Goal: Task Accomplishment & Management: Complete application form

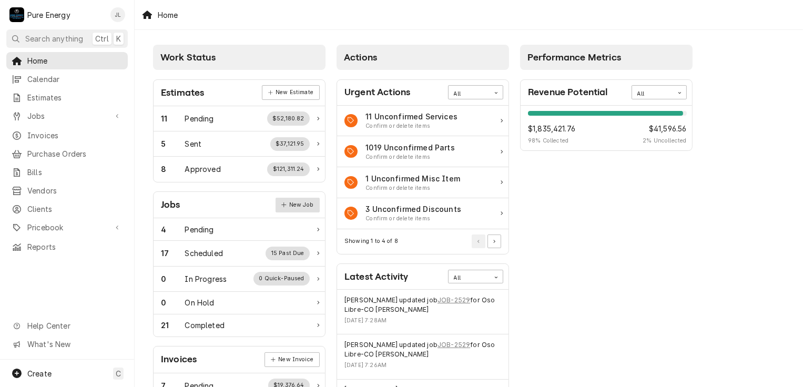
click at [311, 199] on link "New Job" at bounding box center [297, 205] width 44 height 15
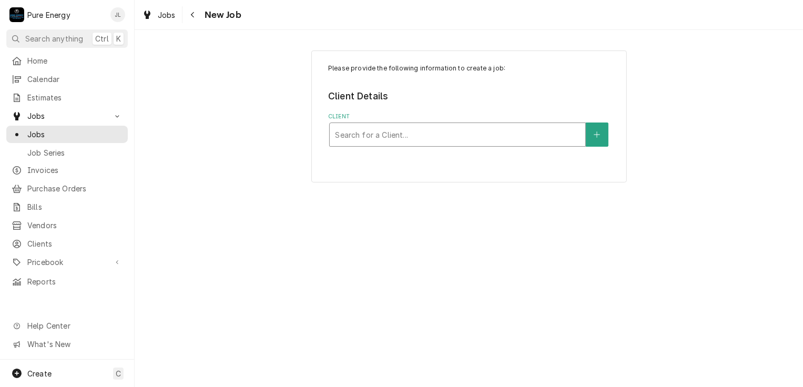
click at [372, 130] on div "Client" at bounding box center [457, 134] width 245 height 19
type input "A"
type input "Legacy"
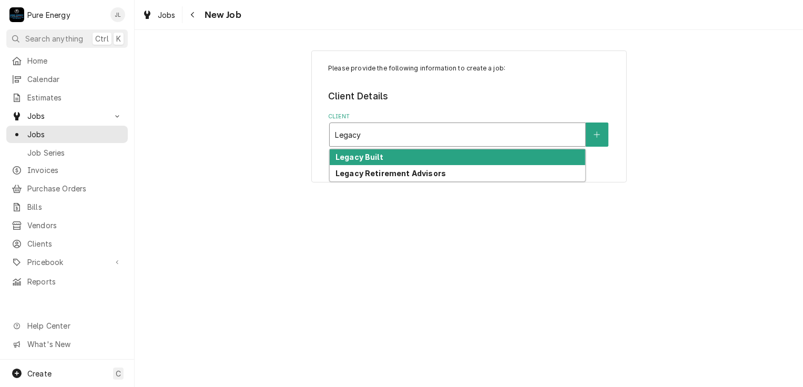
click at [380, 163] on div "Legacy Built" at bounding box center [457, 157] width 255 height 16
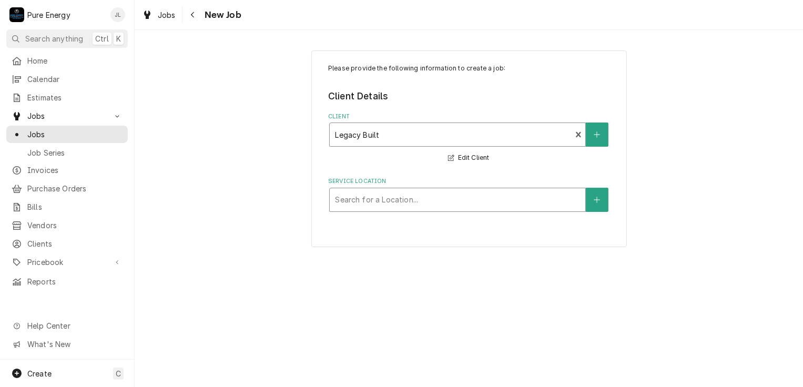
click at [400, 199] on div "Service Location" at bounding box center [457, 199] width 245 height 19
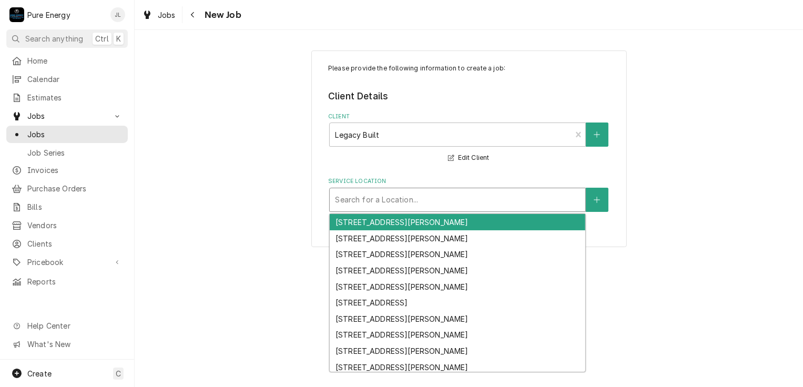
type input "7"
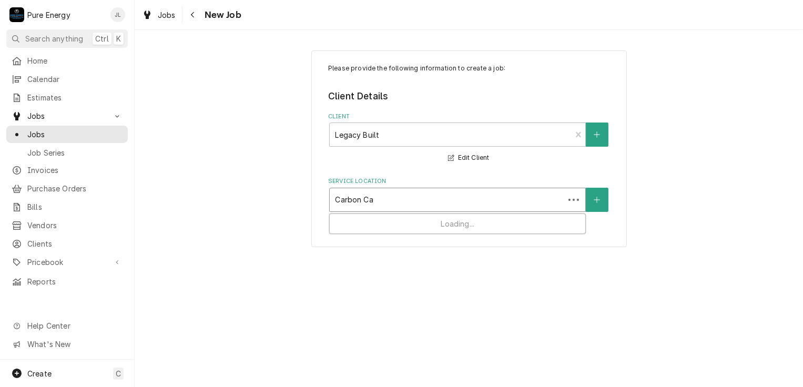
type input "Carbon Can"
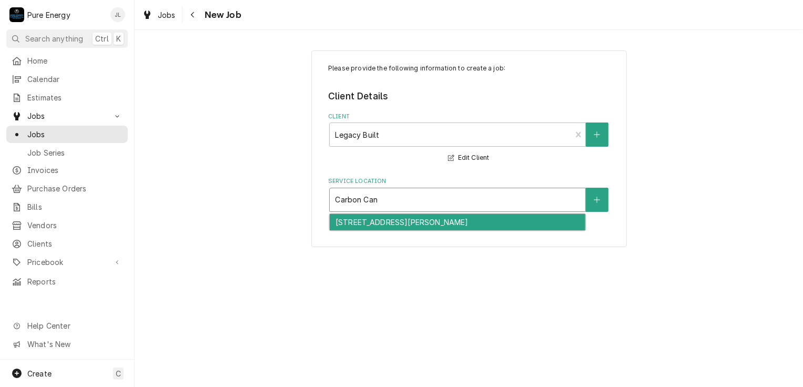
click at [402, 220] on div "[STREET_ADDRESS][PERSON_NAME]" at bounding box center [457, 222] width 255 height 16
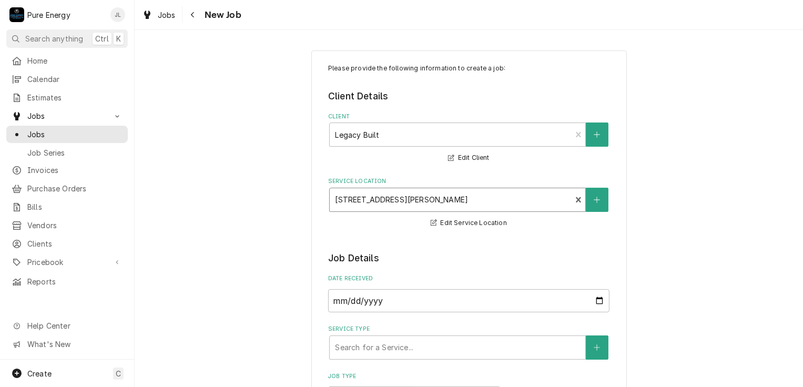
scroll to position [105, 0]
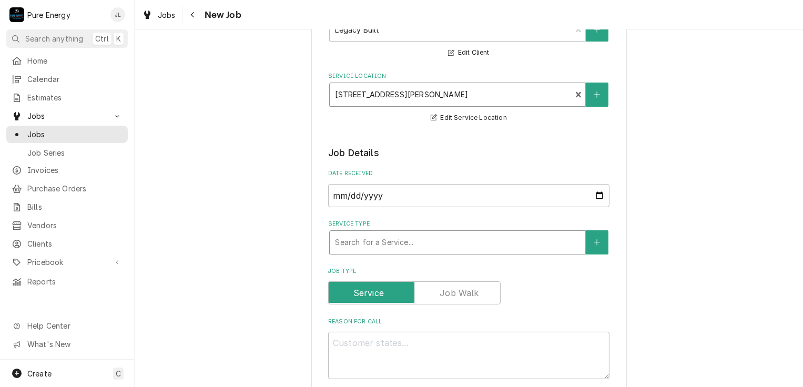
click at [376, 245] on div "Service Type" at bounding box center [457, 242] width 245 height 19
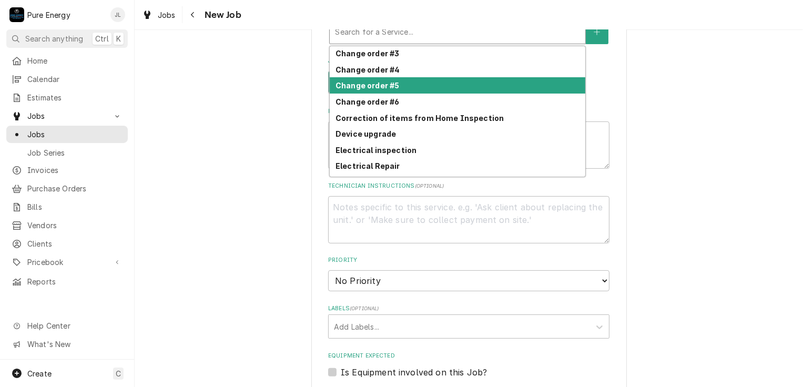
scroll to position [263, 0]
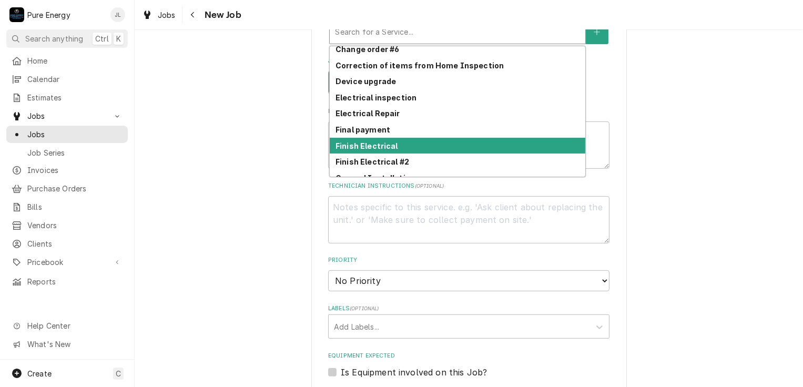
click at [388, 147] on strong "Finish Electrical" at bounding box center [366, 145] width 63 height 9
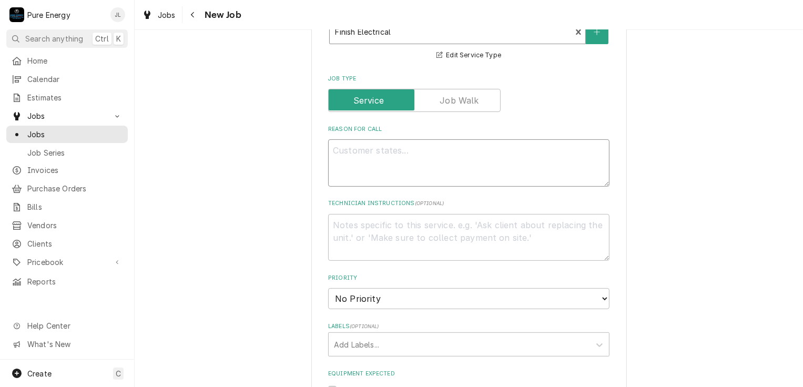
click at [361, 159] on textarea "Reason For Call" at bounding box center [468, 162] width 281 height 47
type textarea "x"
type textarea "N"
type textarea "x"
type textarea "Ne"
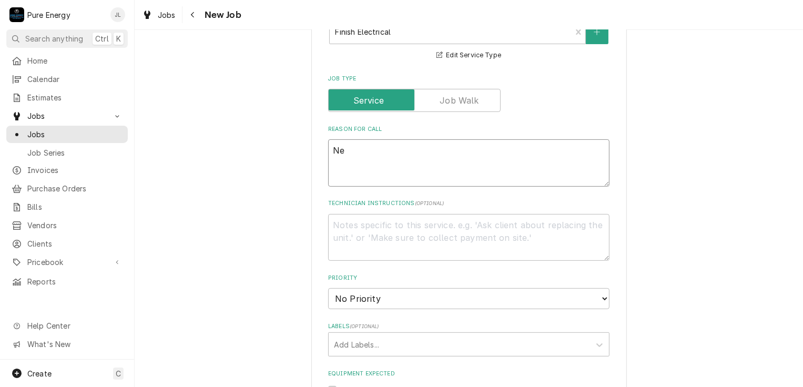
type textarea "x"
type textarea "Nee"
type textarea "x"
type textarea "Neec"
type textarea "x"
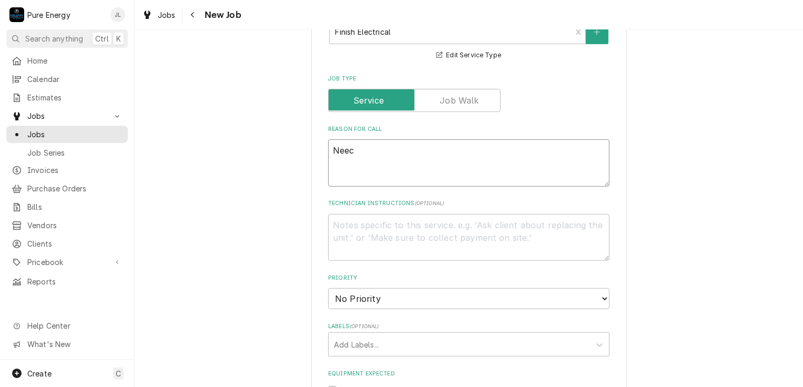
type textarea "Neec"
type textarea "x"
type textarea "Neec"
type textarea "x"
type textarea "Nee"
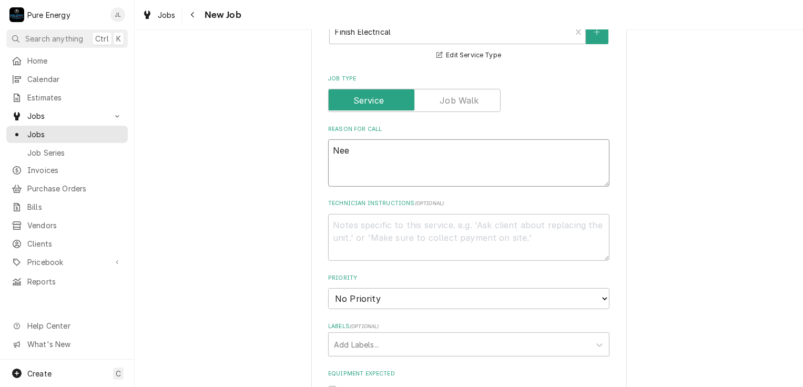
type textarea "x"
type textarea "Need"
type textarea "x"
type textarea "Need"
type textarea "x"
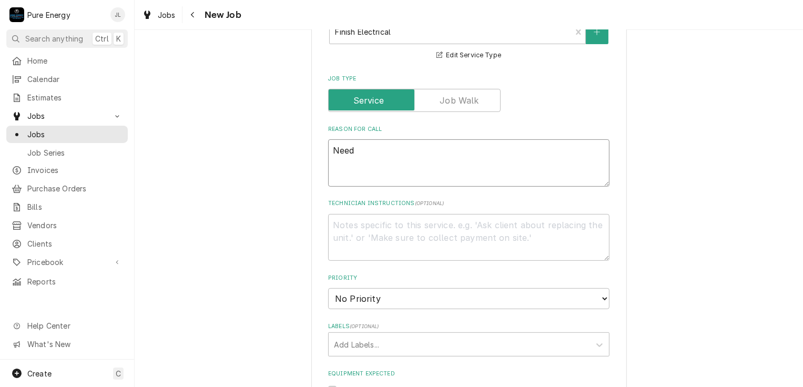
type textarea "Need G"
type textarea "x"
type textarea "Need GF"
type textarea "x"
type textarea "Need GFFI"
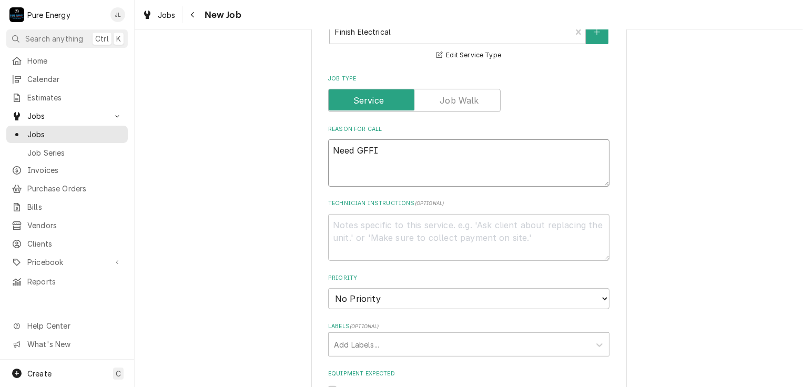
type textarea "x"
type textarea "Need GFF"
type textarea "x"
type textarea "Need GF"
type textarea "x"
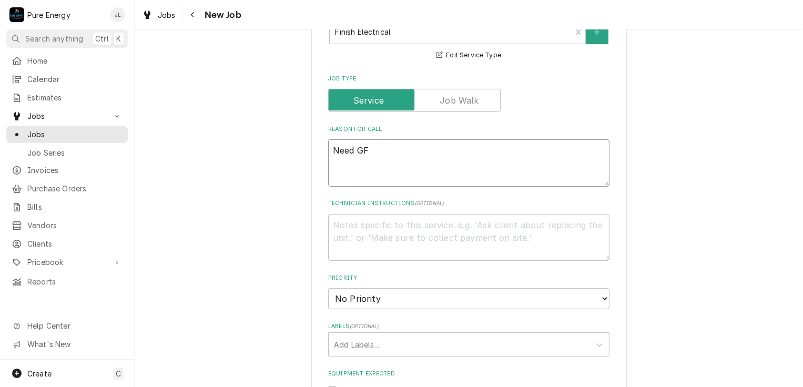
type textarea "Need GFI"
type textarea "x"
type textarea "Need GFI"
type textarea "x"
type textarea "Need GFI at"
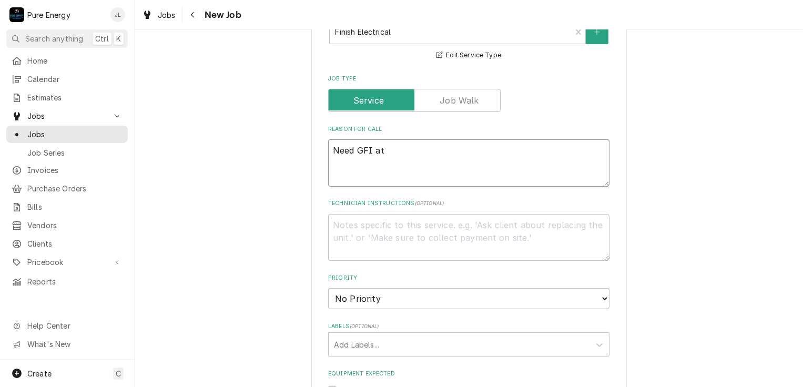
type textarea "x"
type textarea "Need GFI at"
type textarea "x"
type textarea "Need GFI at h"
type textarea "x"
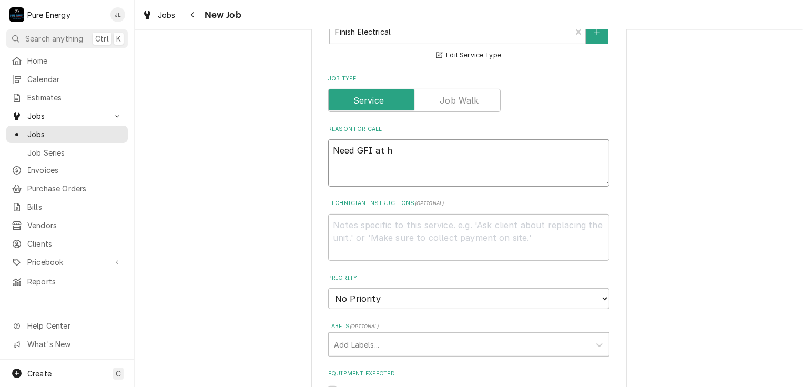
type textarea "Need GFI at ht"
type textarea "x"
type textarea "Need GFI at hte"
type textarea "x"
type textarea "Need GFI at hte"
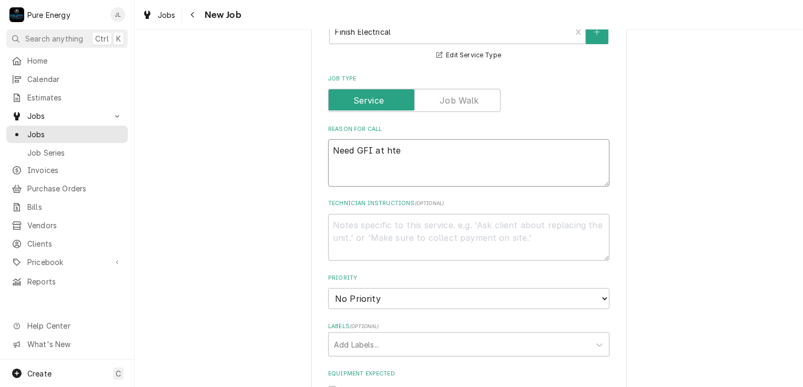
type textarea "x"
type textarea "Need GFI at hte"
type textarea "x"
type textarea "Need GFI at ht"
type textarea "x"
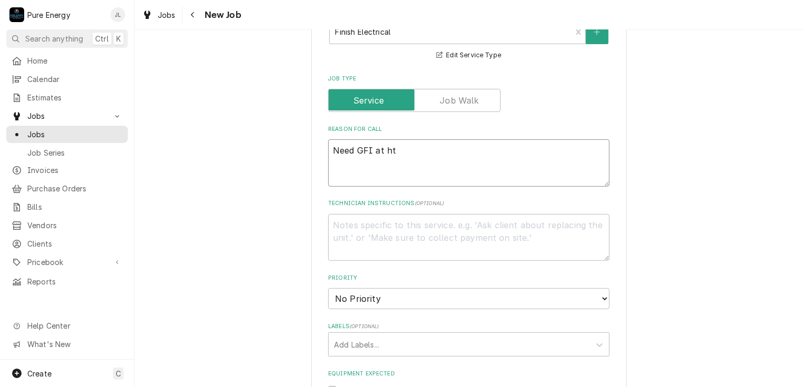
type textarea "Need GFI at h"
type textarea "x"
type textarea "Need GFI at"
type textarea "x"
type textarea "Need GFI at th"
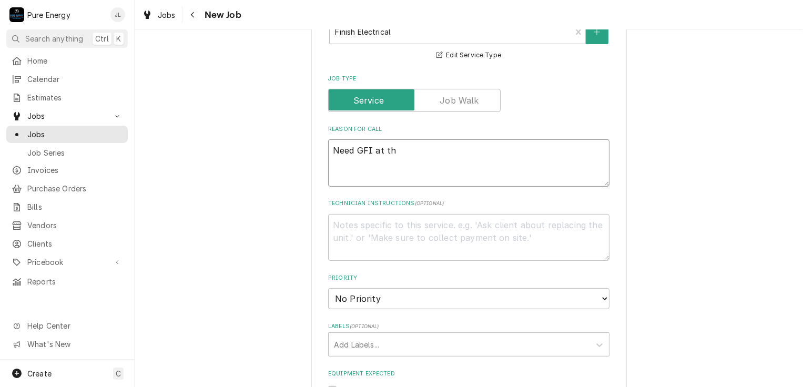
type textarea "x"
type textarea "Need GFI at the"
type textarea "x"
type textarea "Need GFI at the"
type textarea "x"
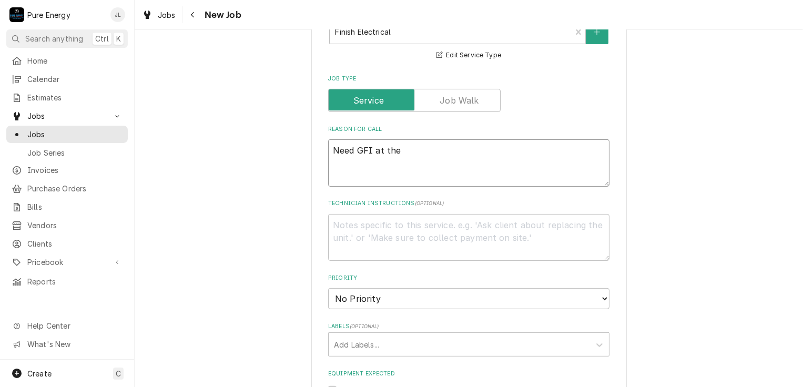
type textarea "Need GFI at the e"
type textarea "x"
type textarea "Need GFI at the ex"
type textarea "x"
type textarea "Need GFI at the ext"
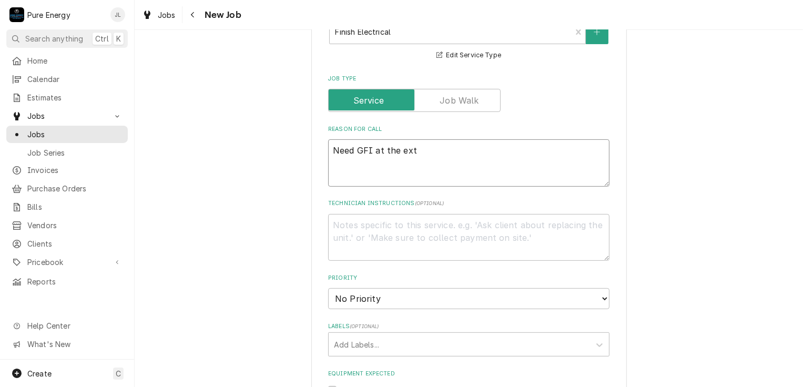
type textarea "x"
type textarea "Need GFI at the exte"
type textarea "x"
type textarea "Need GFI at the exteri"
type textarea "x"
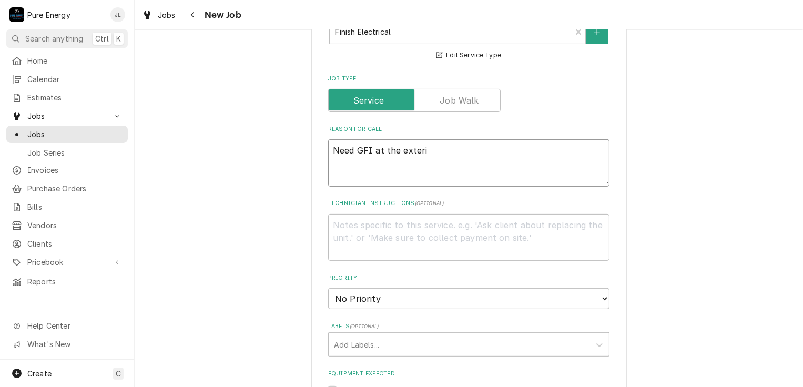
type textarea "Need GFI at the exterir"
type textarea "x"
type textarea "Need GFI at the exteri"
type textarea "x"
type textarea "Need GFI at the exterio"
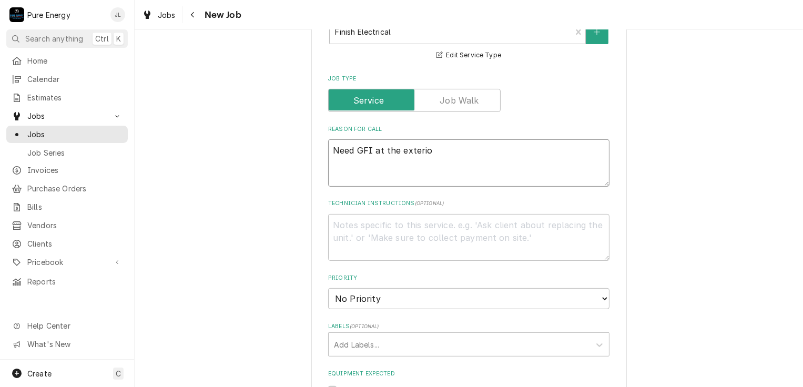
type textarea "x"
type textarea "Need GFI at the exterior"
type textarea "x"
type textarea "Need GFI at the exterior"
type textarea "x"
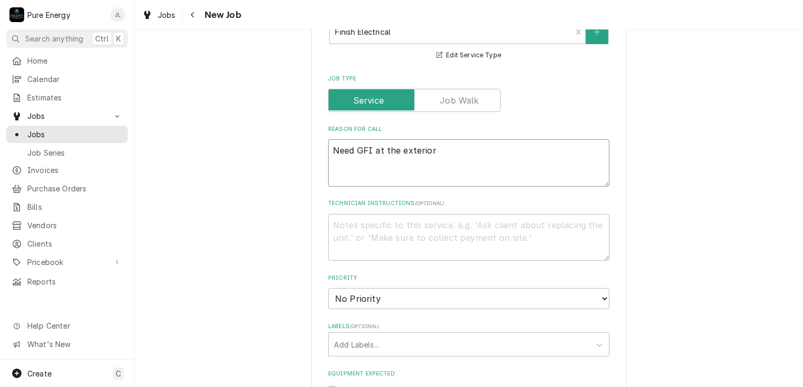
type textarea "Need GFI at the exterior f"
type textarea "x"
type textarea "Need GFI at the exterior fo"
type textarea "x"
type textarea "Need GFI at the exterior for"
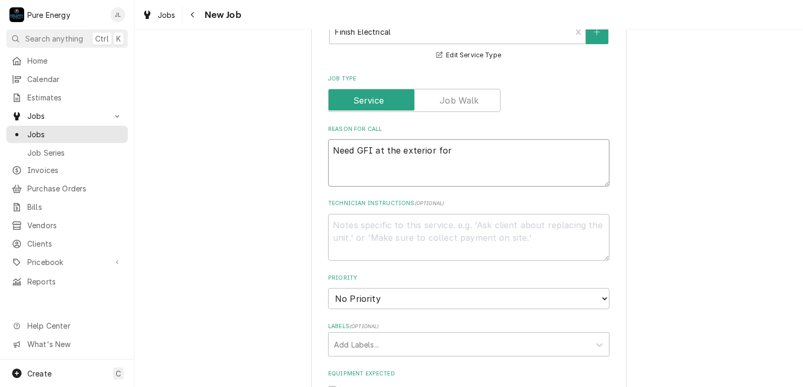
type textarea "x"
type textarea "Need GFI at the exterior for"
type textarea "x"
type textarea "Need GFI at the exterior for w"
type textarea "x"
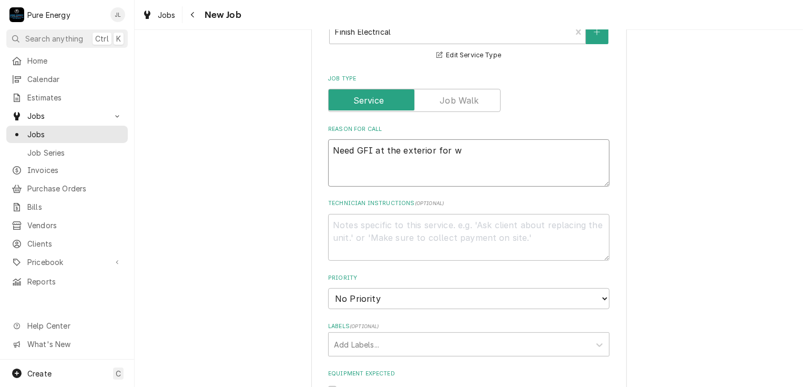
type textarea "Need GFI at the exterior for wa"
type textarea "x"
type textarea "Need GFI at the exterior for wat"
type textarea "x"
type textarea "Need GFI at the exterior for wate"
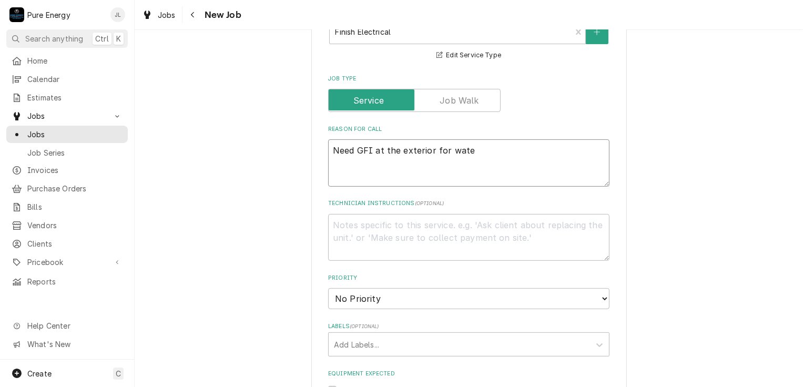
type textarea "x"
type textarea "Need GFI at the exterior for water"
type textarea "x"
type textarea "Need GFI at the exterior for water h"
type textarea "x"
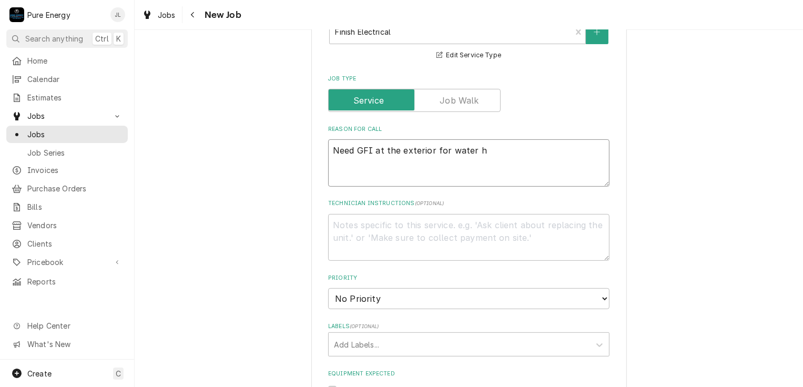
type textarea "Need GFI at the exterior for water he"
type textarea "x"
type textarea "Need GFI at the exterior for water hea"
type textarea "x"
type textarea "Need GFI at the exterior for water hear"
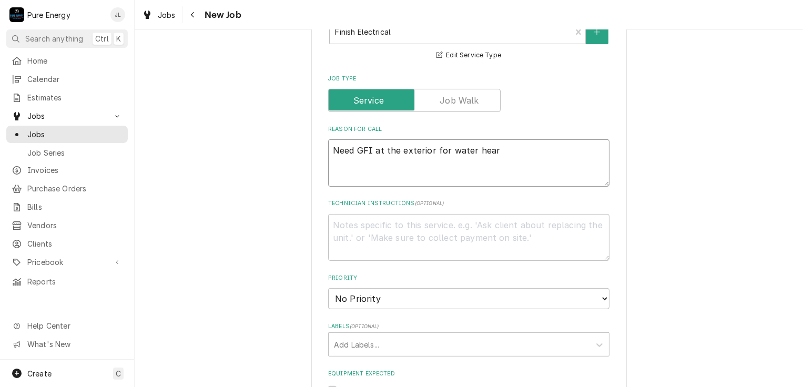
type textarea "x"
type textarea "Need GFI at the exterior for water hea"
type textarea "x"
type textarea "Need GFI at the exterior for water heat"
type textarea "x"
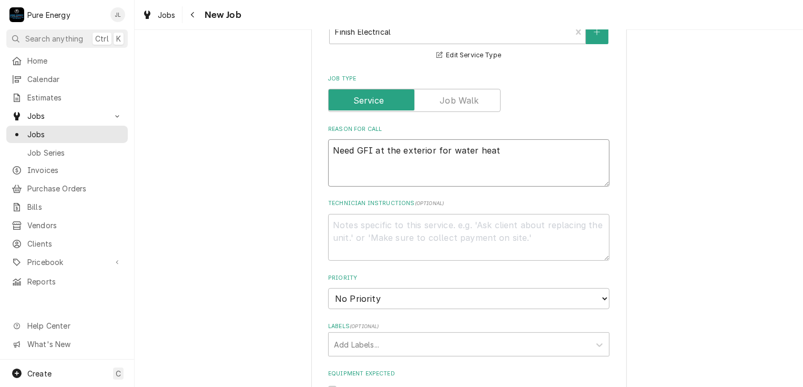
type textarea "Need GFI at the exterior for water heate"
type textarea "x"
type textarea "Need GFI at the exterior for water heater"
type textarea "x"
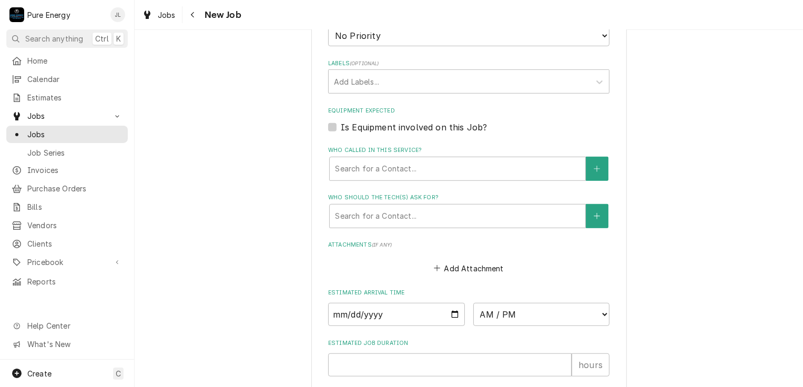
scroll to position [683, 0]
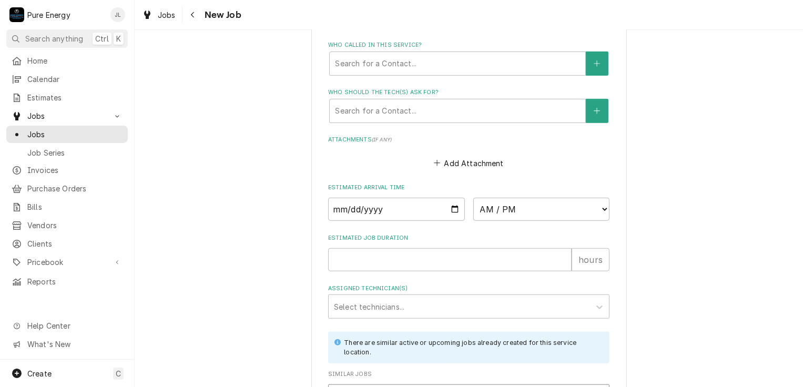
type textarea "Need GFI at the exterior for water heater"
click at [450, 206] on input "Date" at bounding box center [396, 209] width 137 height 23
type textarea "x"
type input "2025-08-15"
type textarea "x"
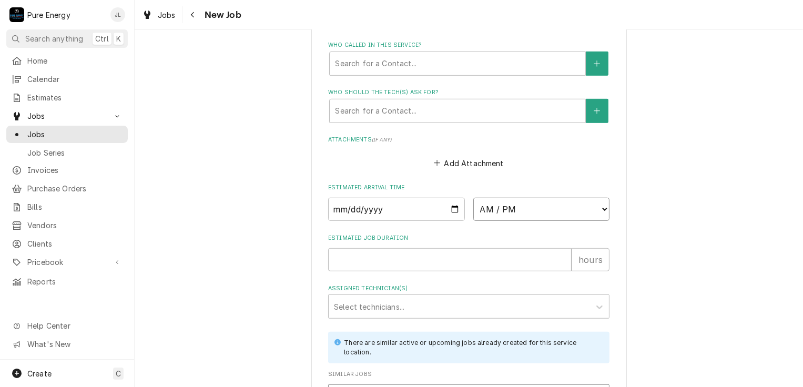
click at [601, 207] on select "AM / PM 6:00 AM 6:15 AM 6:30 AM 6:45 AM 7:00 AM 7:15 AM 7:30 AM 7:45 AM 8:00 AM…" at bounding box center [541, 209] width 137 height 23
select select "15:30:00"
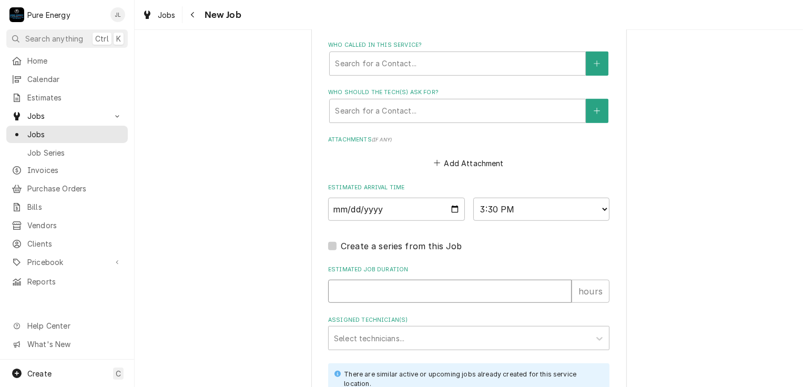
click at [370, 294] on input "Estimated Job Duration" at bounding box center [449, 291] width 243 height 23
type textarea "x"
type input ".5"
type textarea "x"
type input ".5"
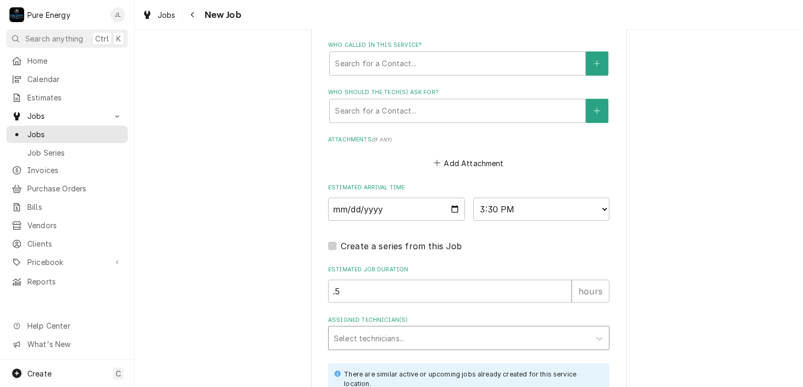
click at [375, 329] on div "Assigned Technician(s)" at bounding box center [459, 338] width 251 height 19
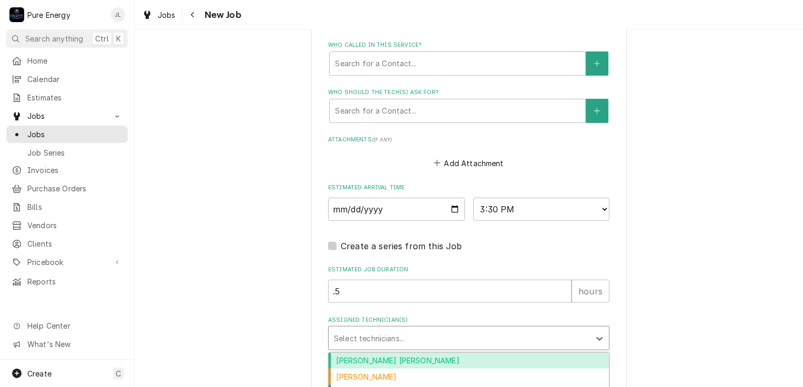
scroll to position [841, 0]
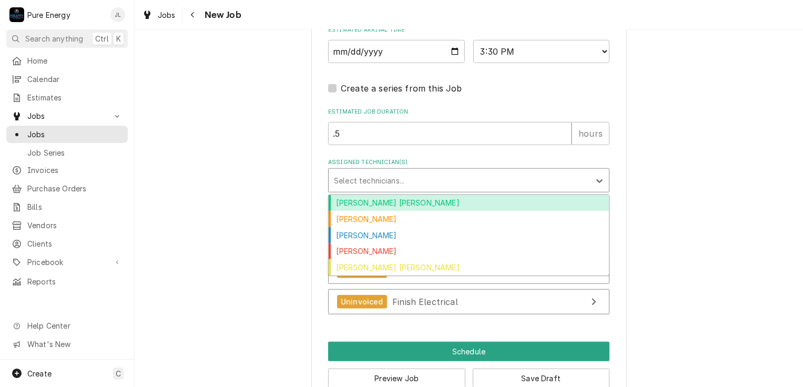
click at [427, 202] on div "Albert Hernandez Soto" at bounding box center [469, 203] width 280 height 16
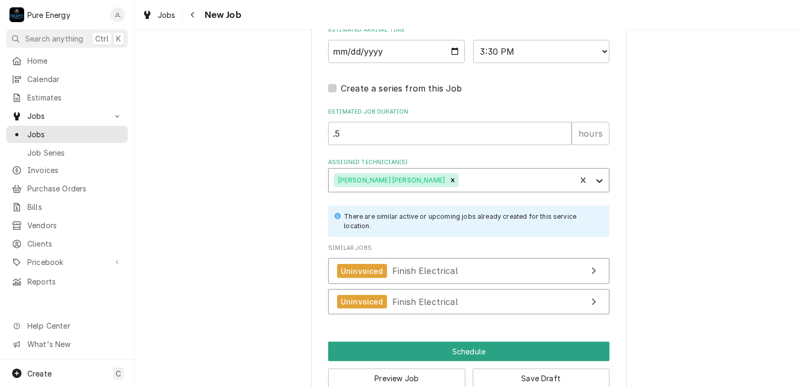
click at [596, 176] on icon "Assigned Technician(s)" at bounding box center [599, 181] width 11 height 11
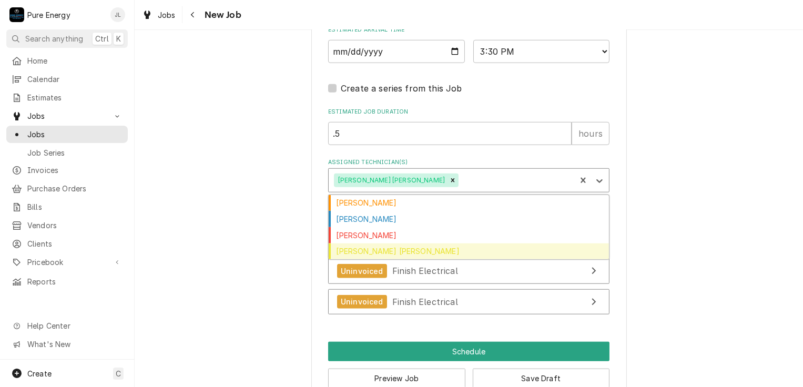
click at [460, 245] on div "Rodolfo Hernandez Lorenzo" at bounding box center [469, 251] width 280 height 16
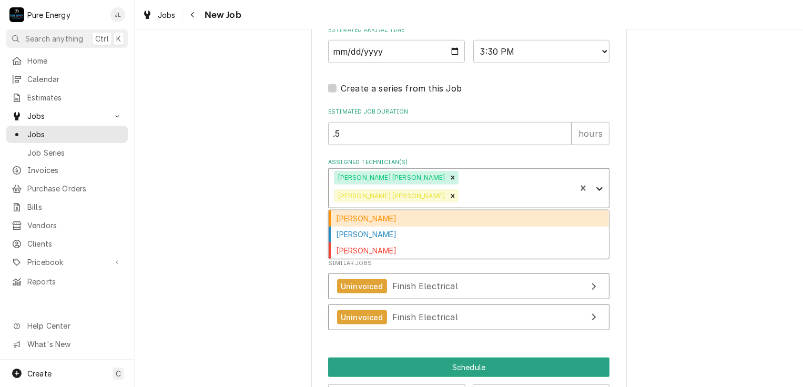
click at [600, 183] on icon "Assigned Technician(s)" at bounding box center [599, 188] width 11 height 11
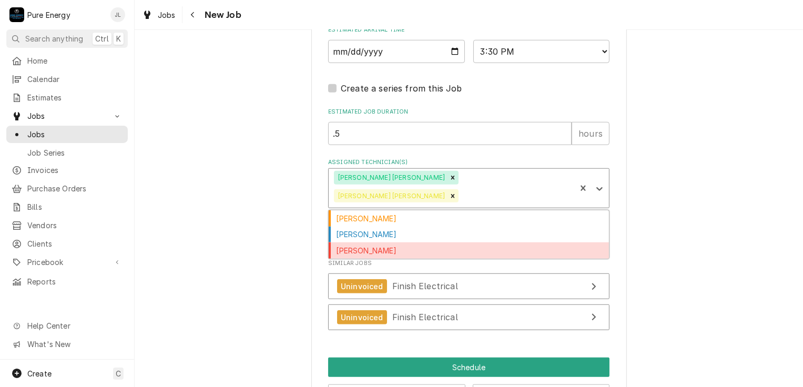
click at [452, 242] on div "James Linnenkamp" at bounding box center [469, 250] width 280 height 16
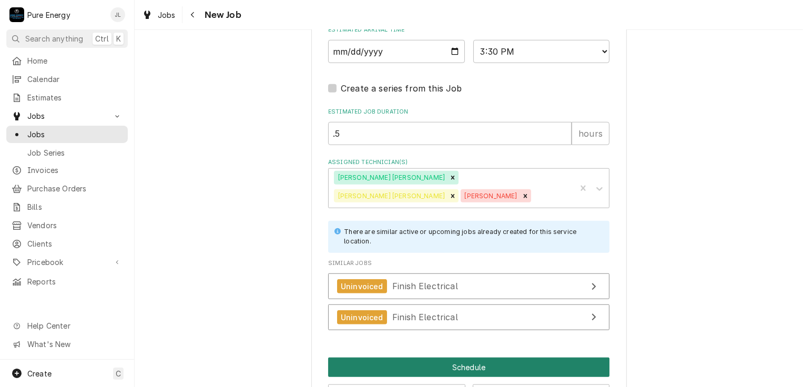
click at [419, 357] on button "Schedule" at bounding box center [468, 366] width 281 height 19
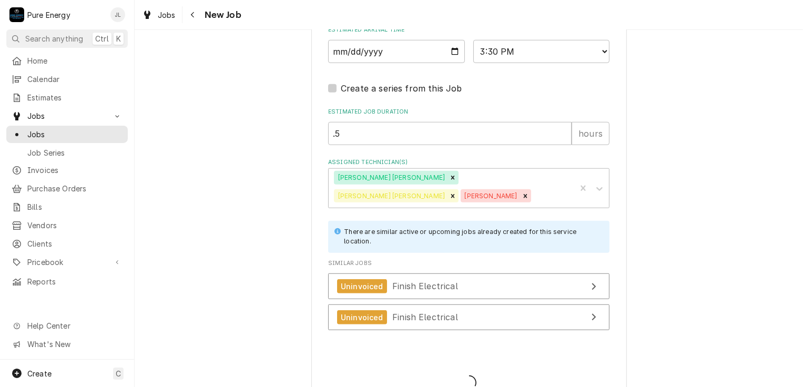
type textarea "x"
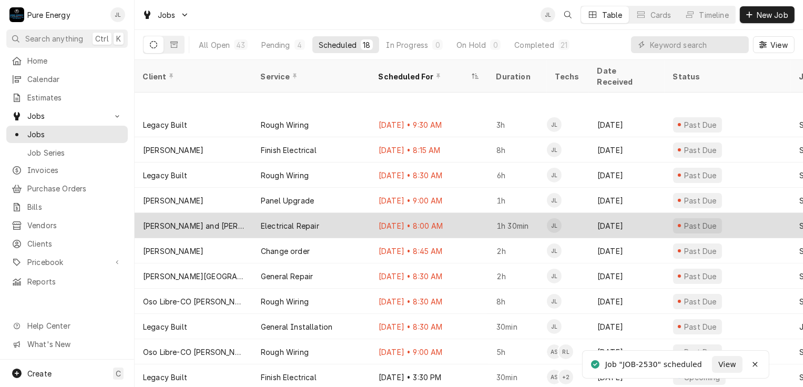
scroll to position [155, 0]
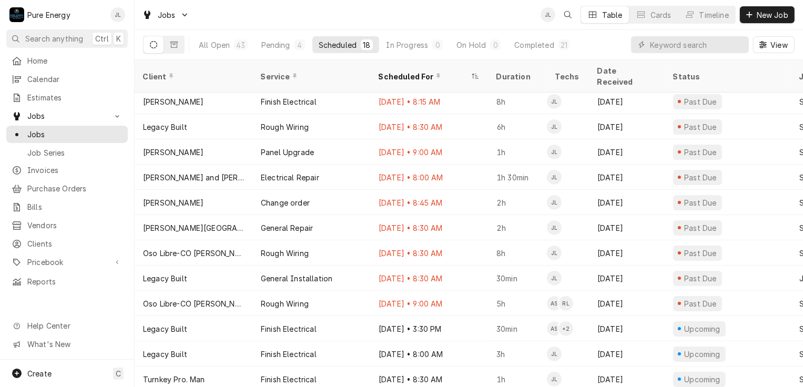
click at [240, 11] on div "Jobs JL Table Cards Timeline New Job" at bounding box center [469, 14] width 668 height 29
